Goal: Transaction & Acquisition: Purchase product/service

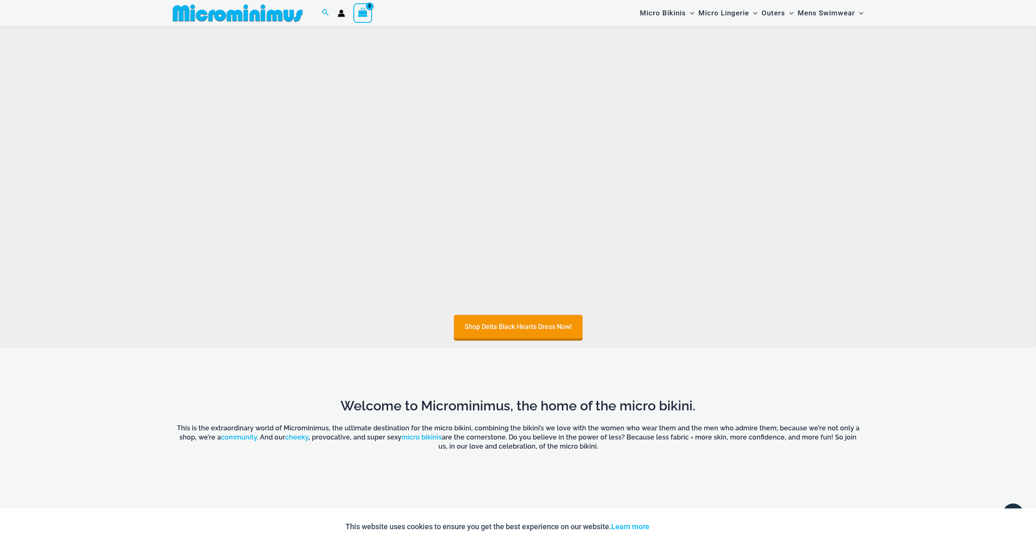
scroll to position [485, 0]
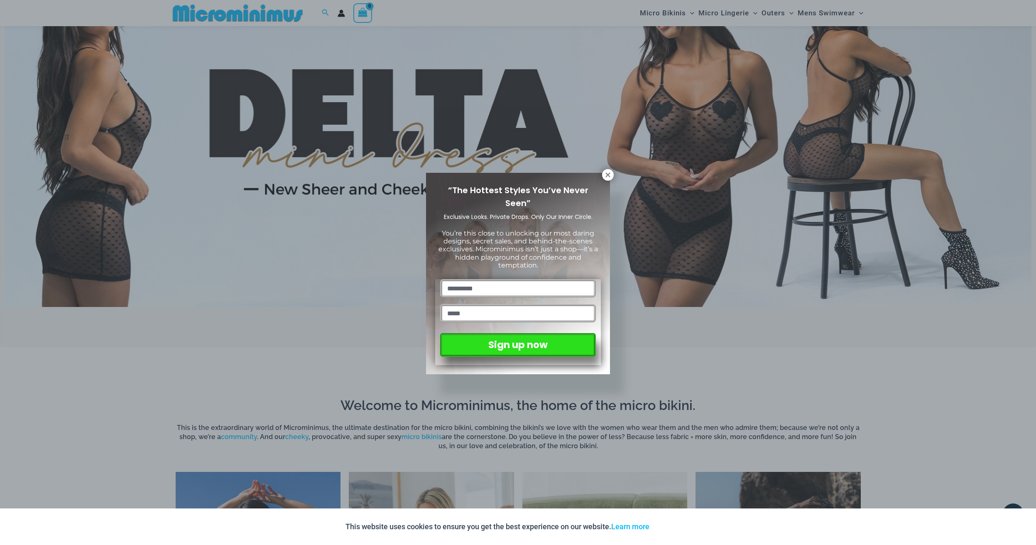
drag, startPoint x: 606, startPoint y: 175, endPoint x: 548, endPoint y: 197, distance: 62.1
click at [606, 175] on icon at bounding box center [607, 174] width 7 height 7
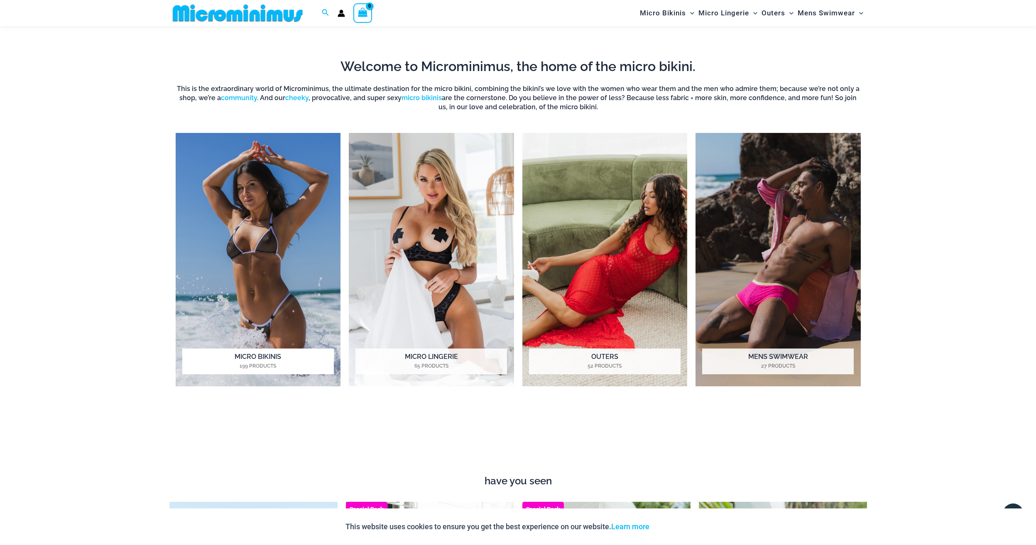
scroll to position [828, 0]
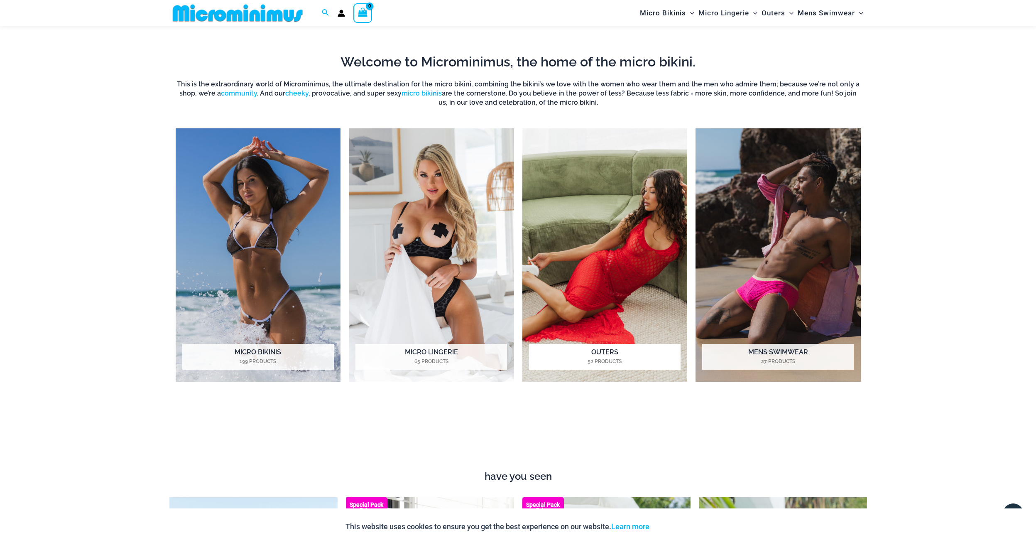
click at [597, 264] on img "Visit product category Outers" at bounding box center [604, 255] width 165 height 254
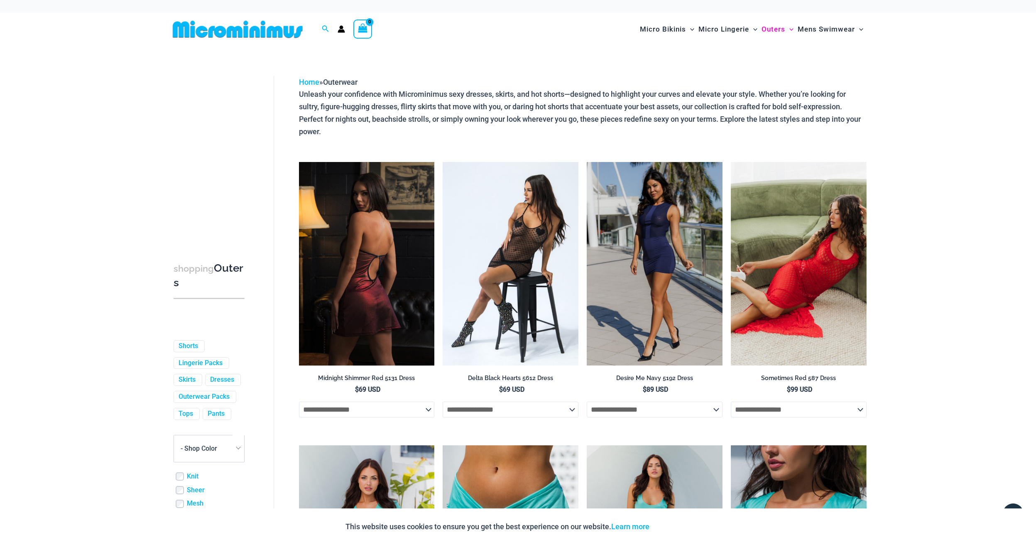
click at [363, 285] on img at bounding box center [367, 263] width 136 height 203
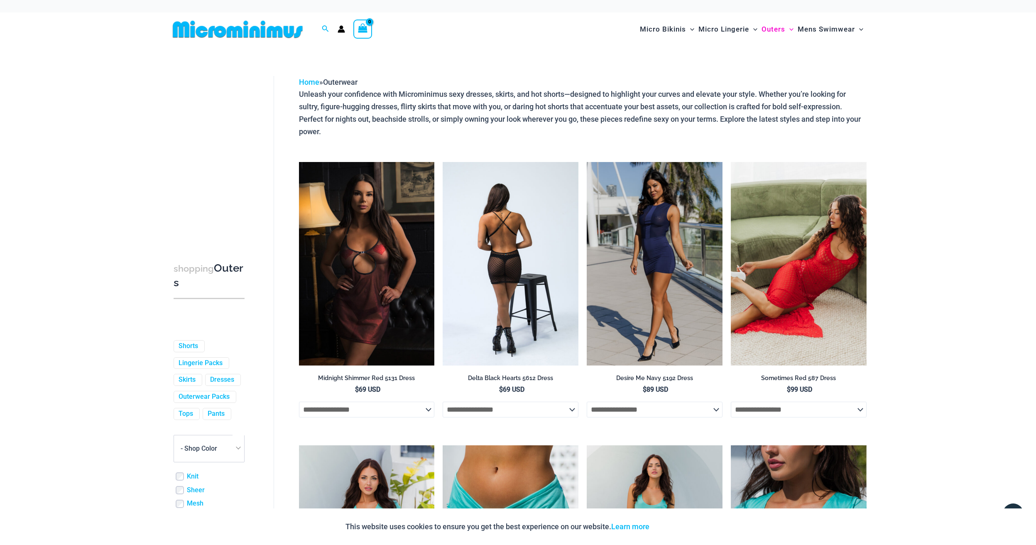
click at [477, 205] on img at bounding box center [510, 263] width 136 height 203
